Goal: Check status: Check status

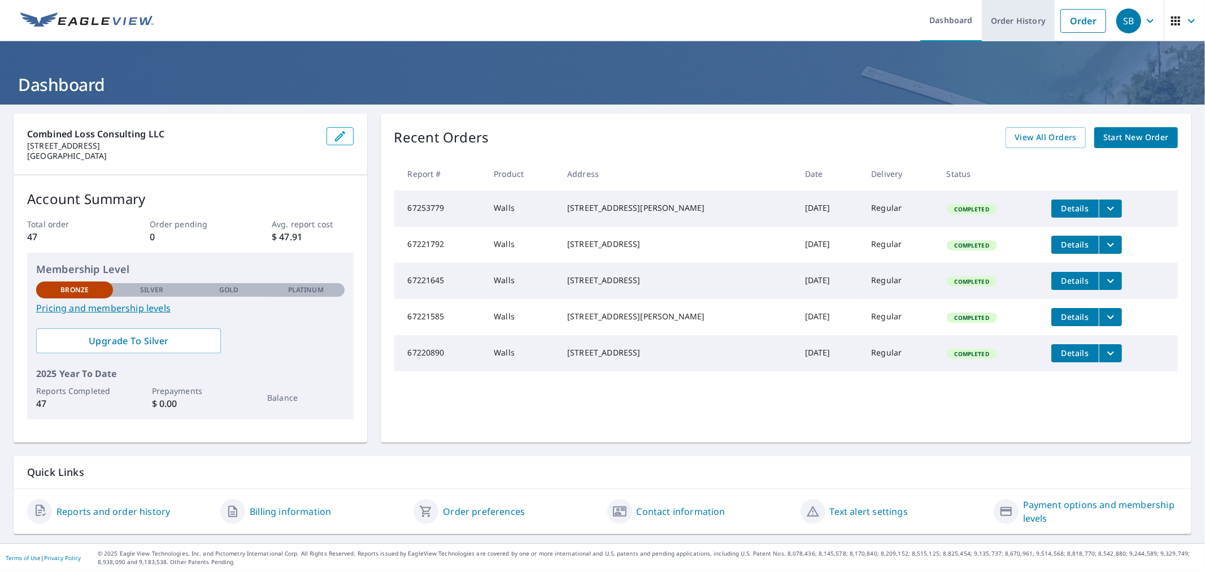
click at [1006, 17] on link "Order History" at bounding box center [1018, 20] width 73 height 41
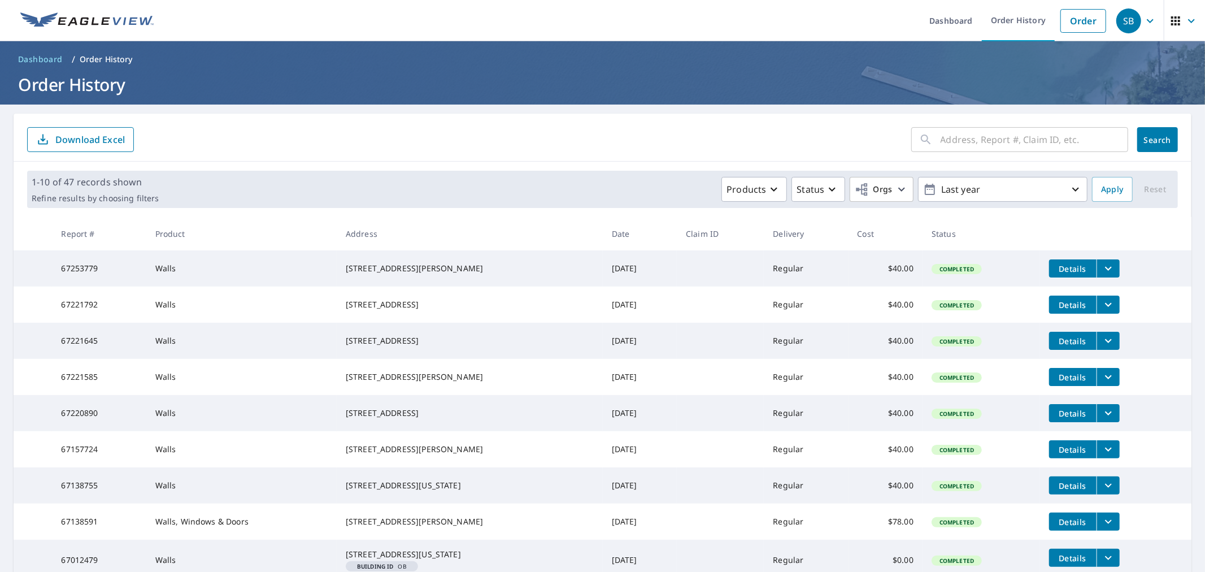
click at [975, 147] on input "text" at bounding box center [1035, 140] width 188 height 32
type input "8026"
click at [1138, 132] on button "Search" at bounding box center [1157, 139] width 41 height 25
